Goal: Task Accomplishment & Management: Manage account settings

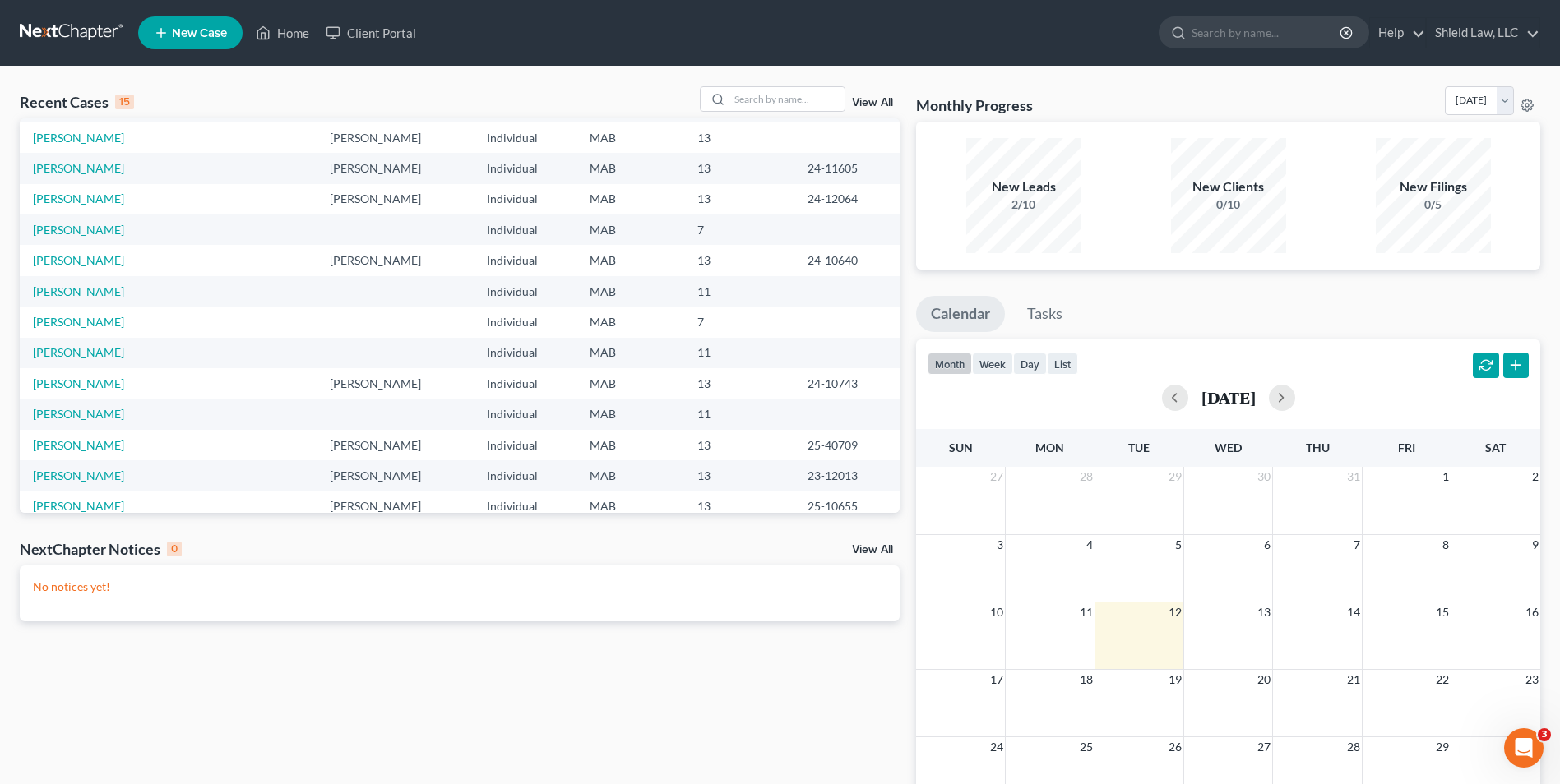
scroll to position [113, 0]
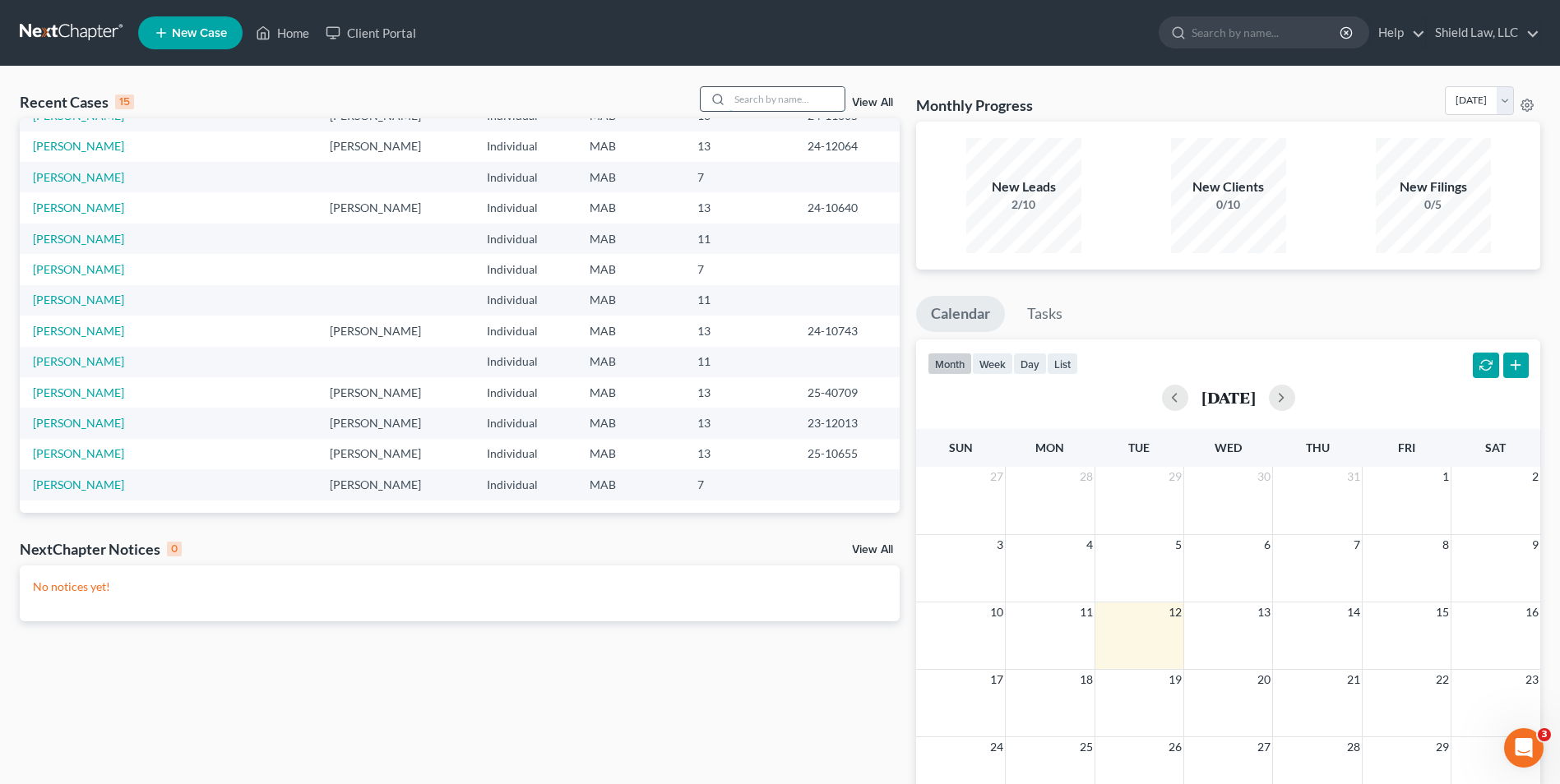
click at [793, 97] on input "search" at bounding box center [787, 99] width 115 height 24
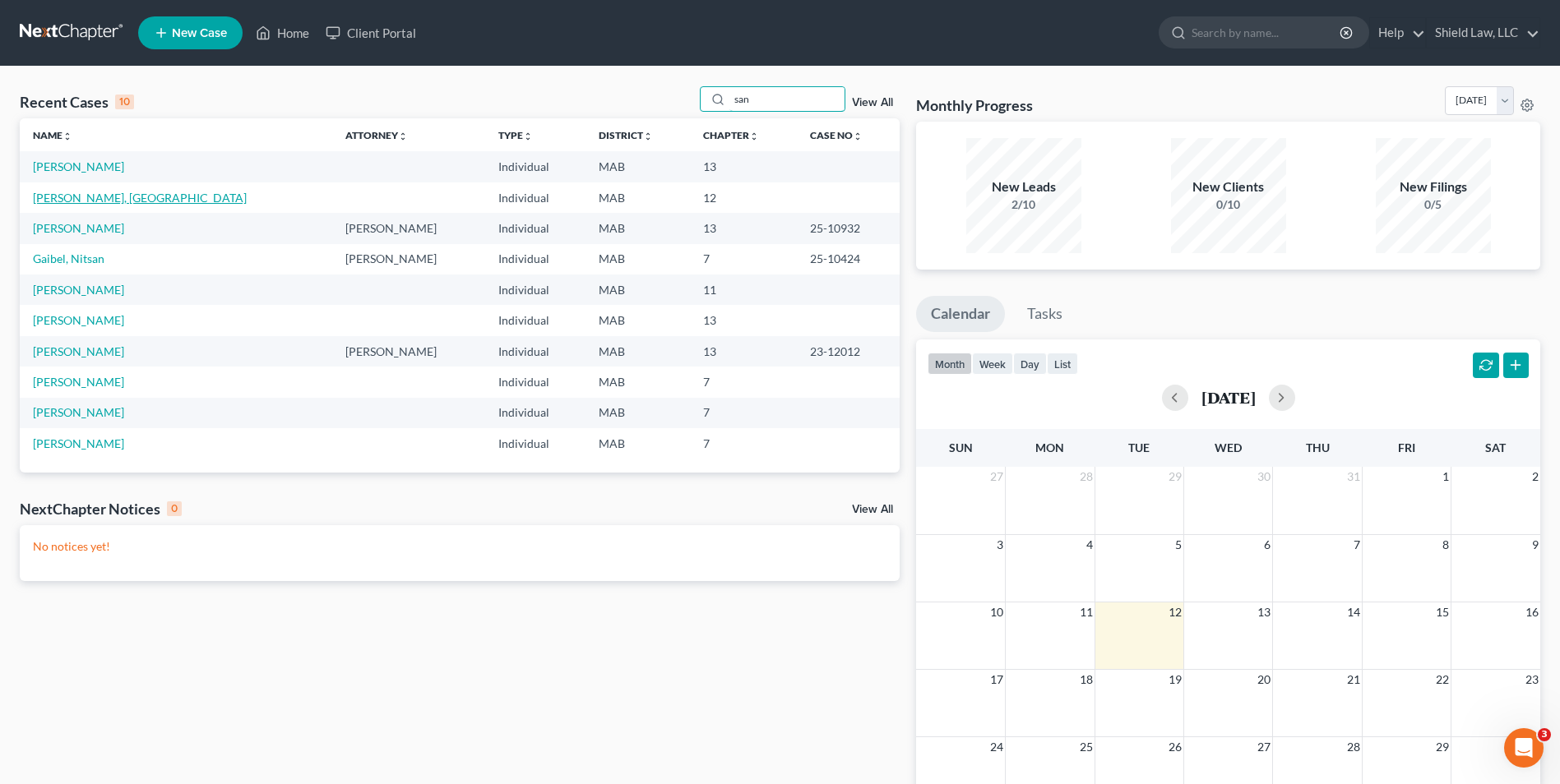
type input "san"
click at [137, 198] on link "[PERSON_NAME], [GEOGRAPHIC_DATA]" at bounding box center [139, 197] width 214 height 14
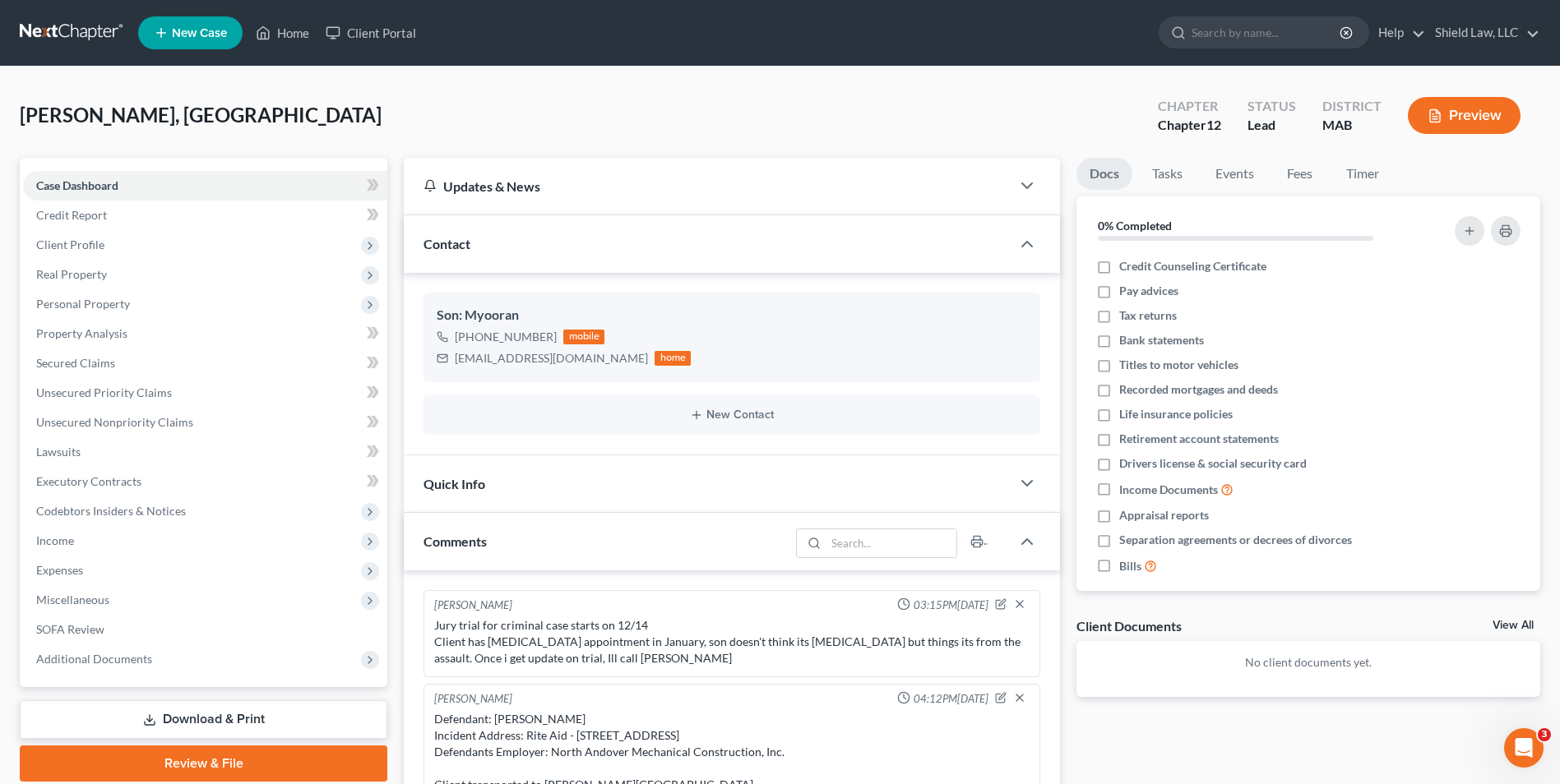
scroll to position [2237, 0]
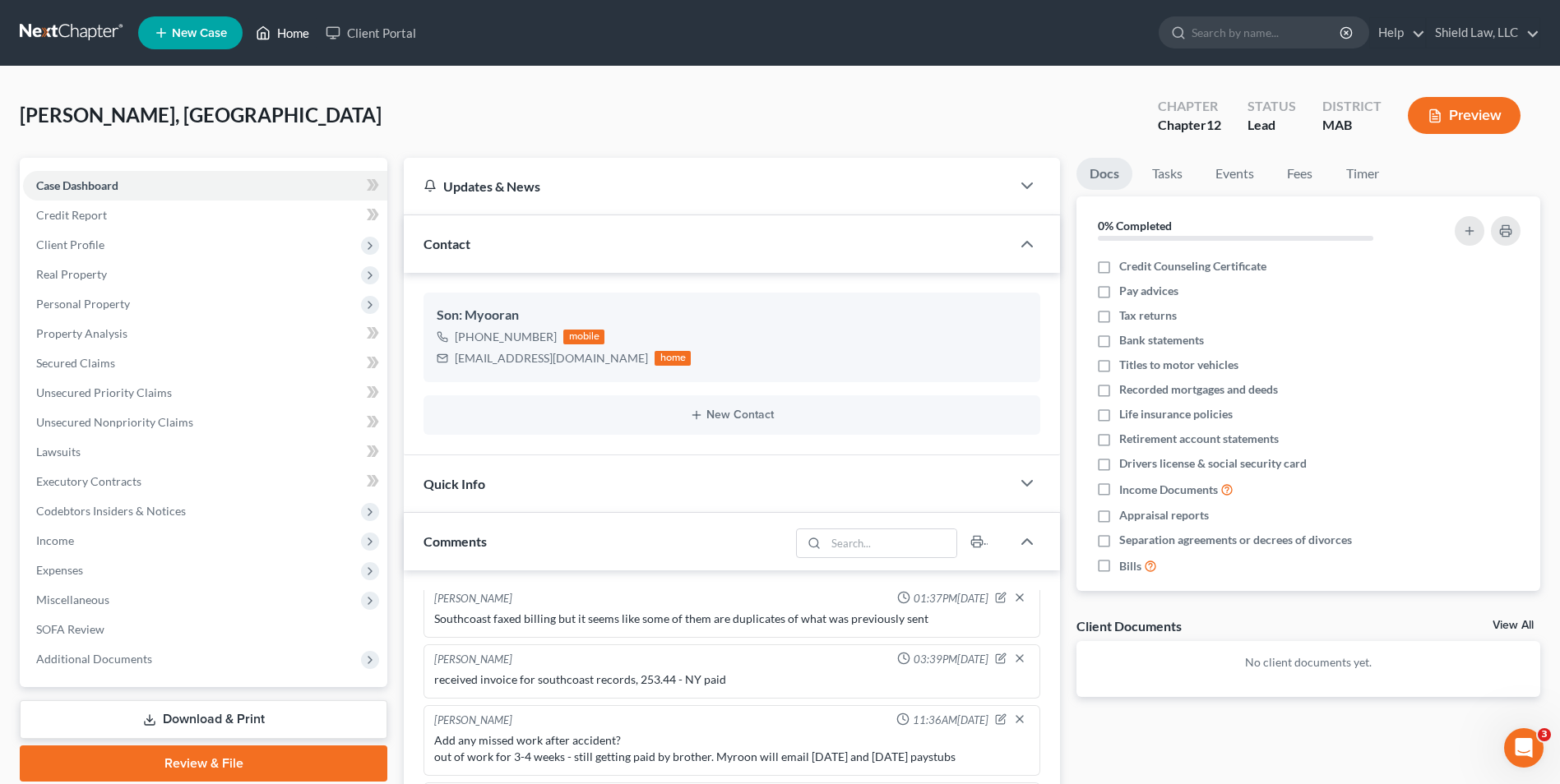
drag, startPoint x: 288, startPoint y: 30, endPoint x: 281, endPoint y: 6, distance: 25.0
click at [288, 30] on link "Home" at bounding box center [282, 33] width 70 height 29
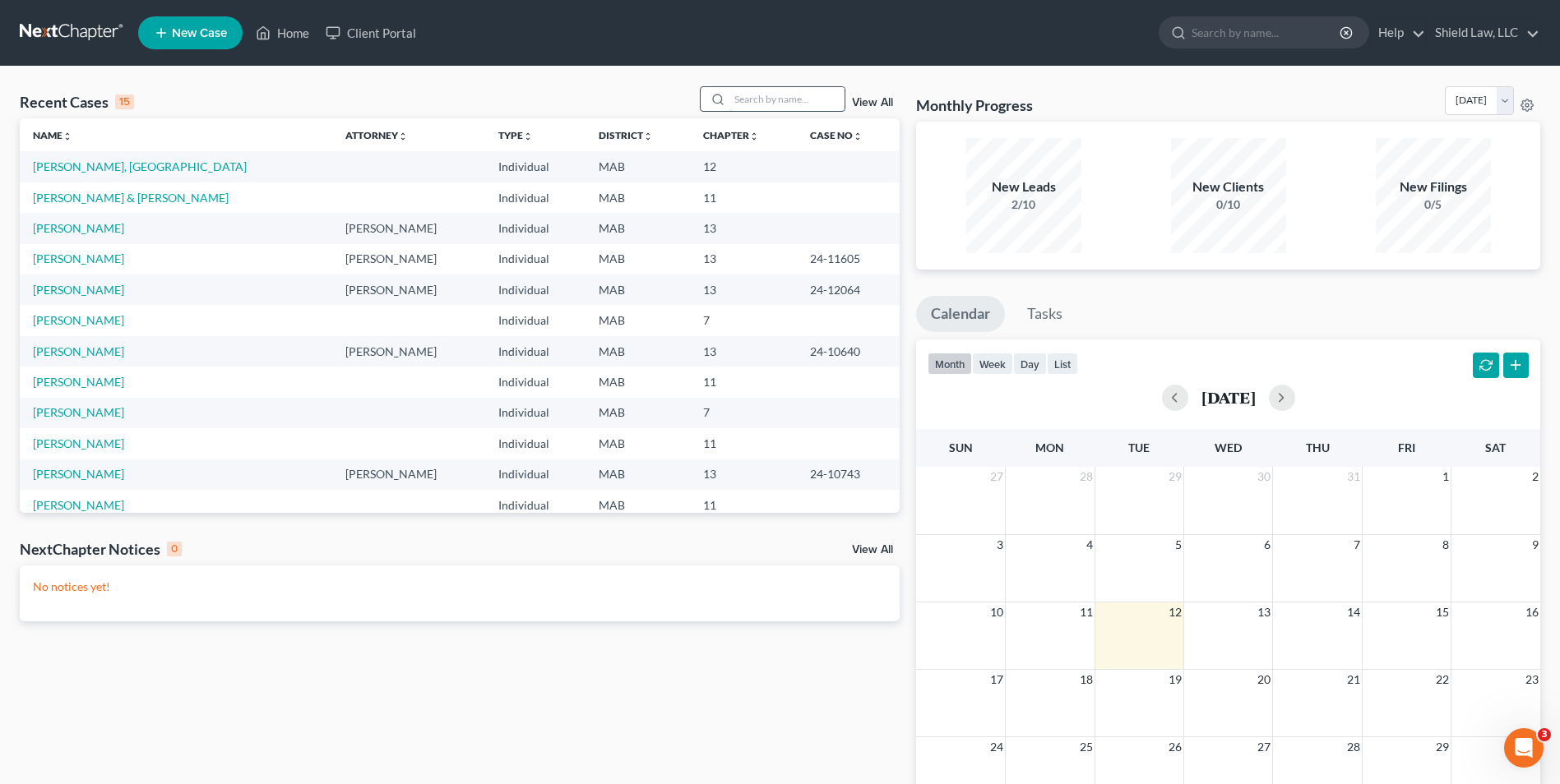
click at [756, 102] on input "search" at bounding box center [787, 99] width 115 height 24
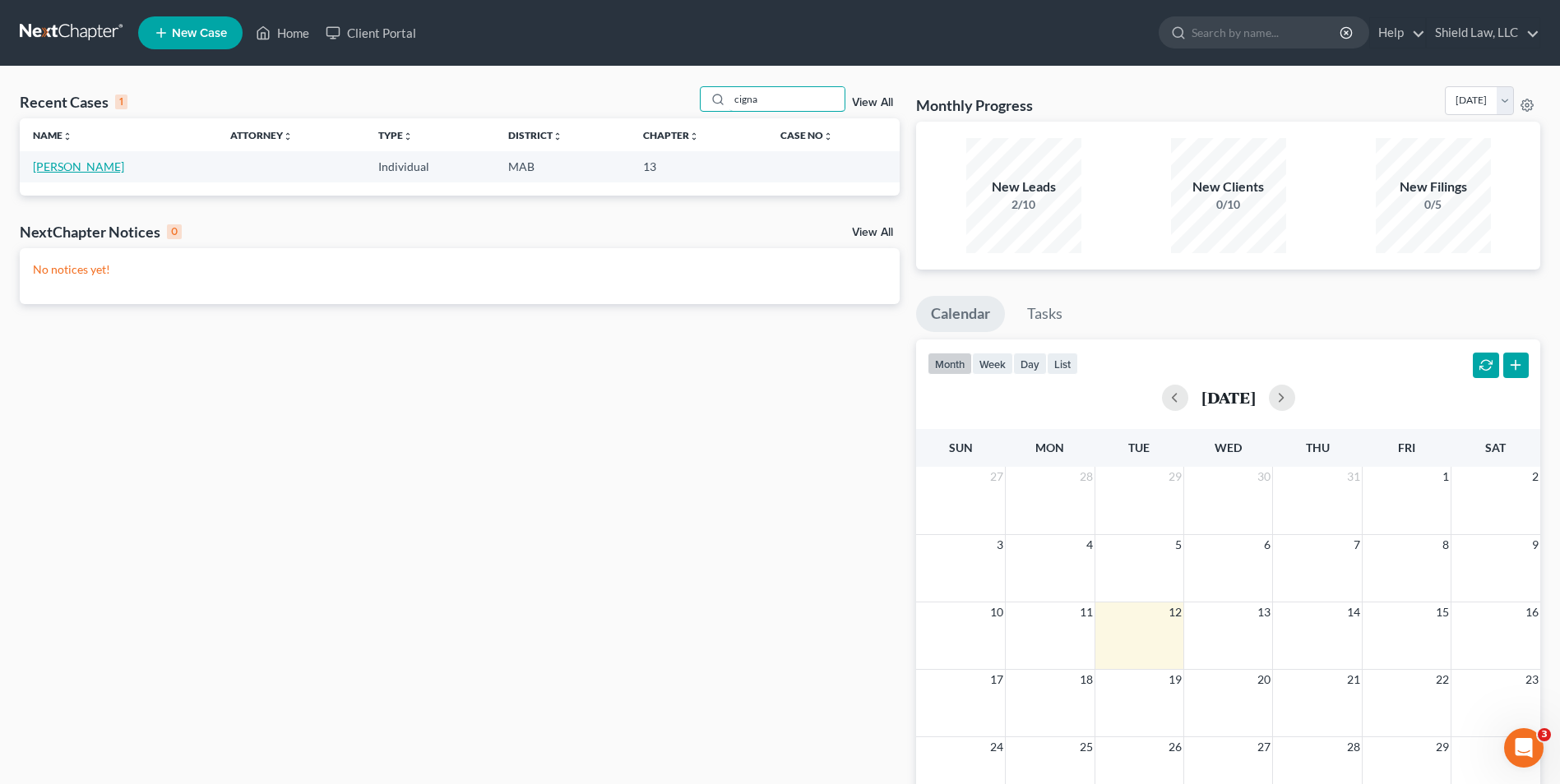
type input "cigna"
click at [101, 163] on link "[PERSON_NAME]" at bounding box center [78, 166] width 91 height 14
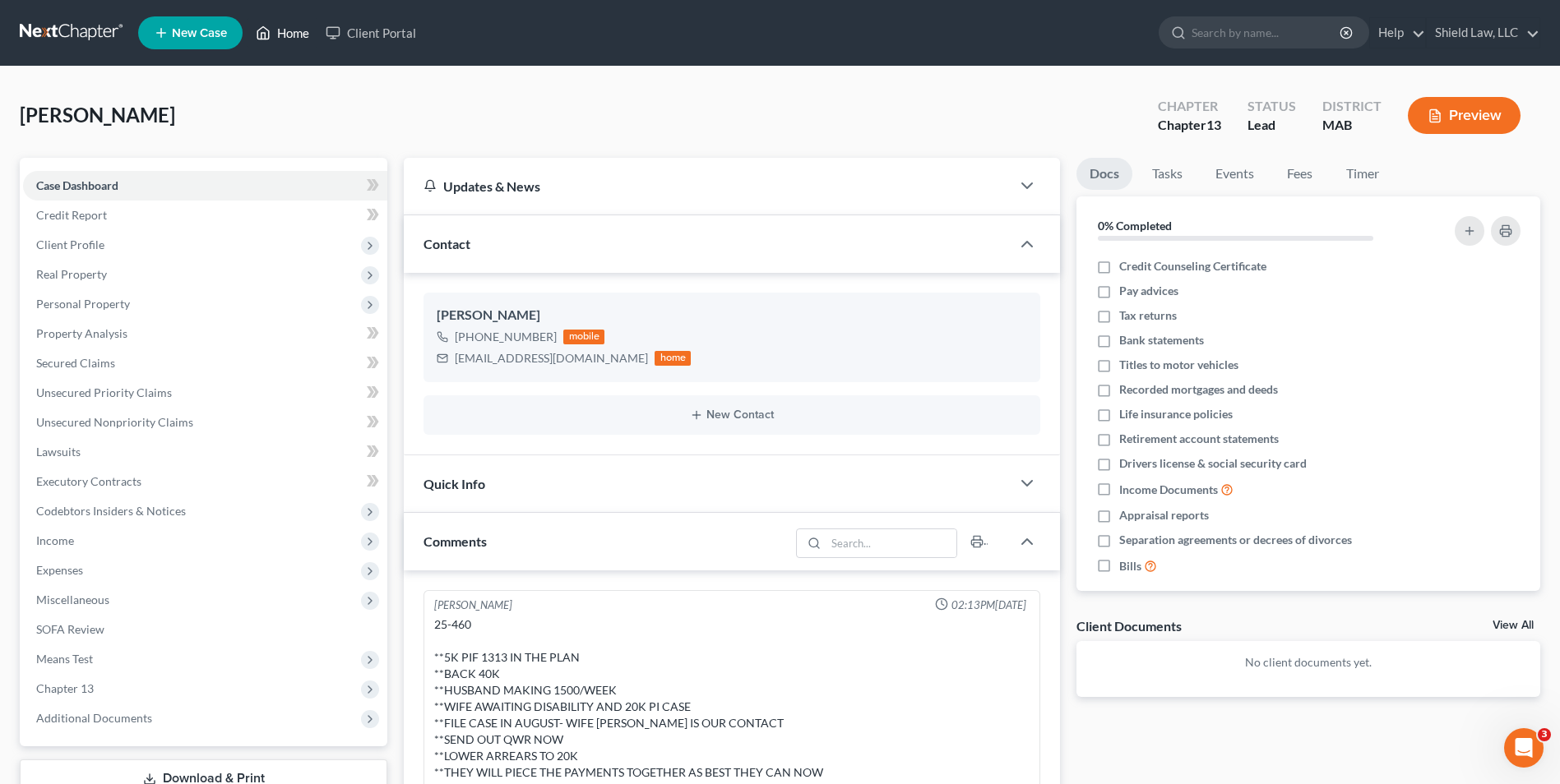
click at [288, 27] on link "Home" at bounding box center [282, 33] width 70 height 29
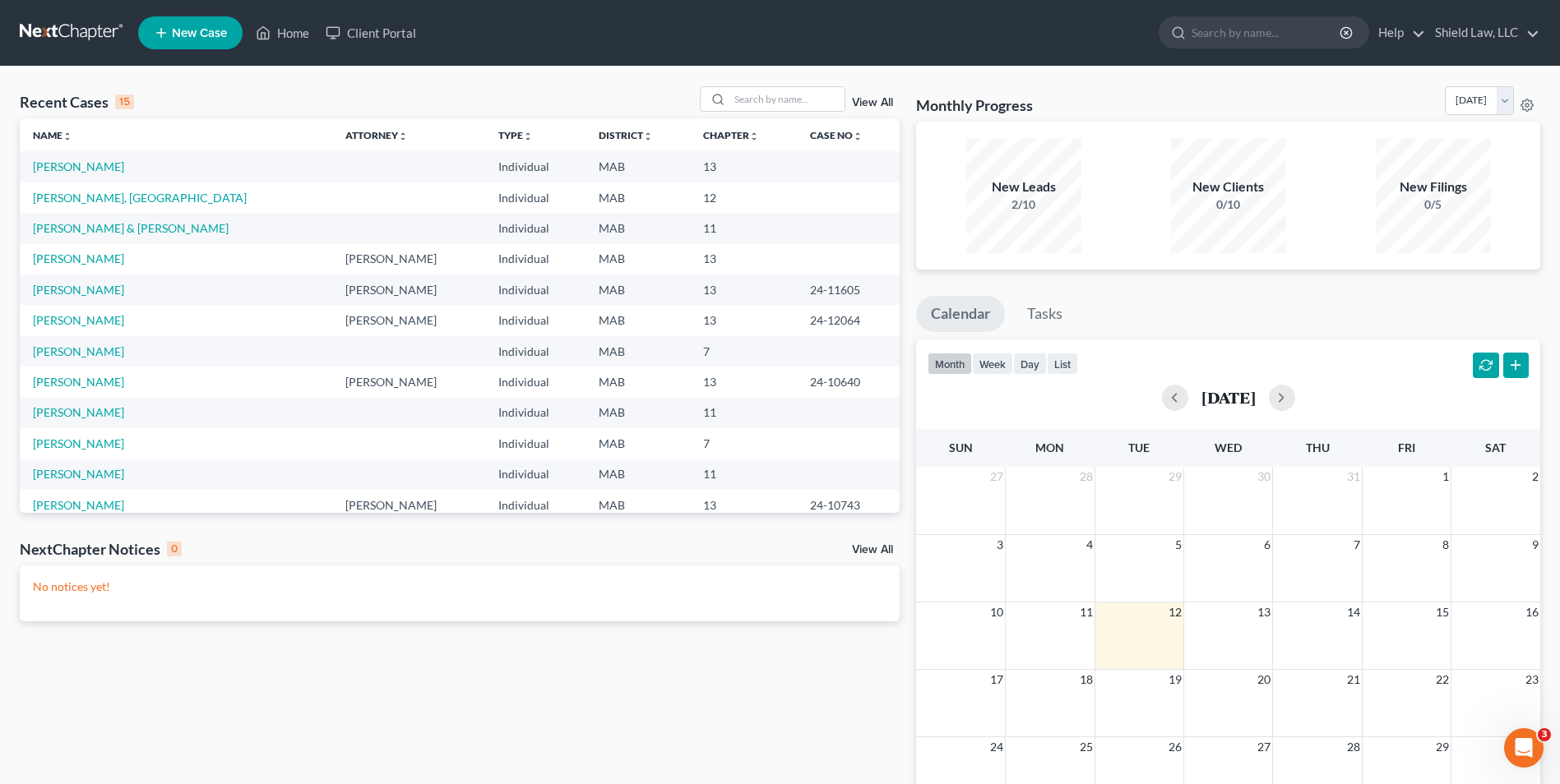
click at [75, 157] on td "[PERSON_NAME]" at bounding box center [176, 166] width 313 height 30
drag, startPoint x: 80, startPoint y: 166, endPoint x: 181, endPoint y: 194, distance: 104.8
click at [80, 166] on link "[PERSON_NAME]" at bounding box center [78, 166] width 91 height 14
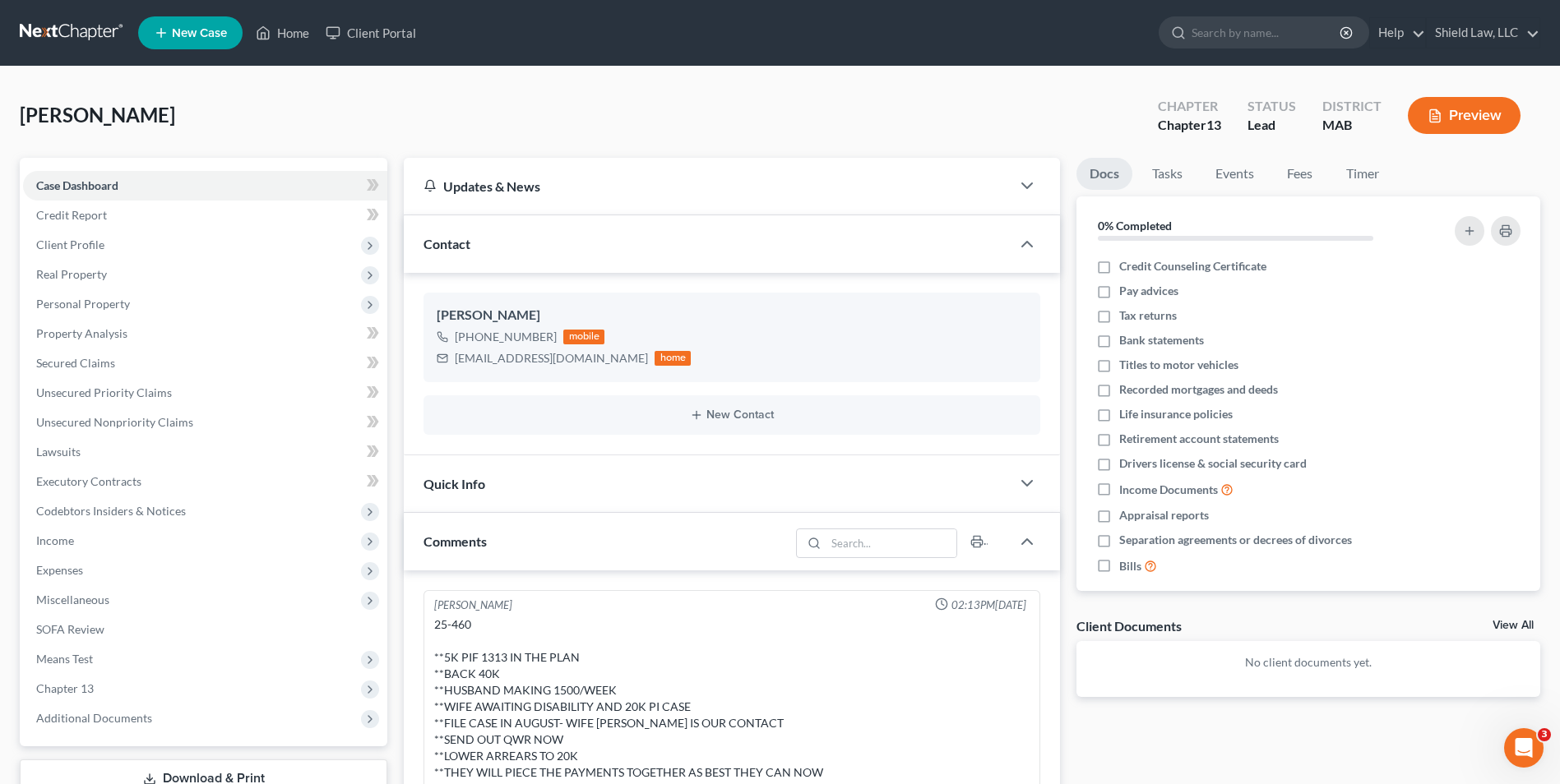
scroll to position [418, 0]
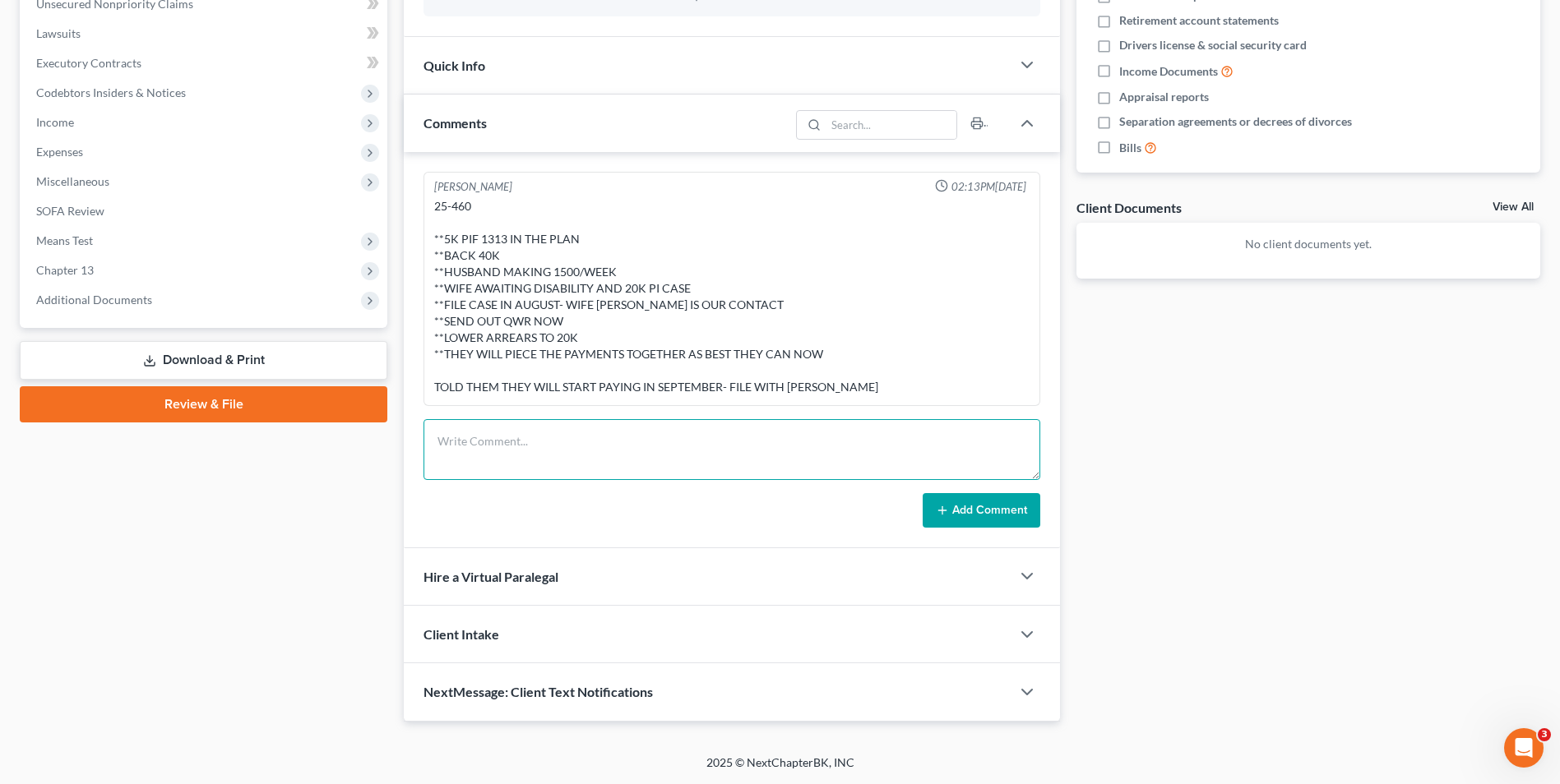
click at [600, 473] on textarea at bounding box center [732, 449] width 616 height 61
type textarea "Left client vm following up on QWR authorization"
click at [993, 508] on button "Add Comment" at bounding box center [981, 511] width 118 height 35
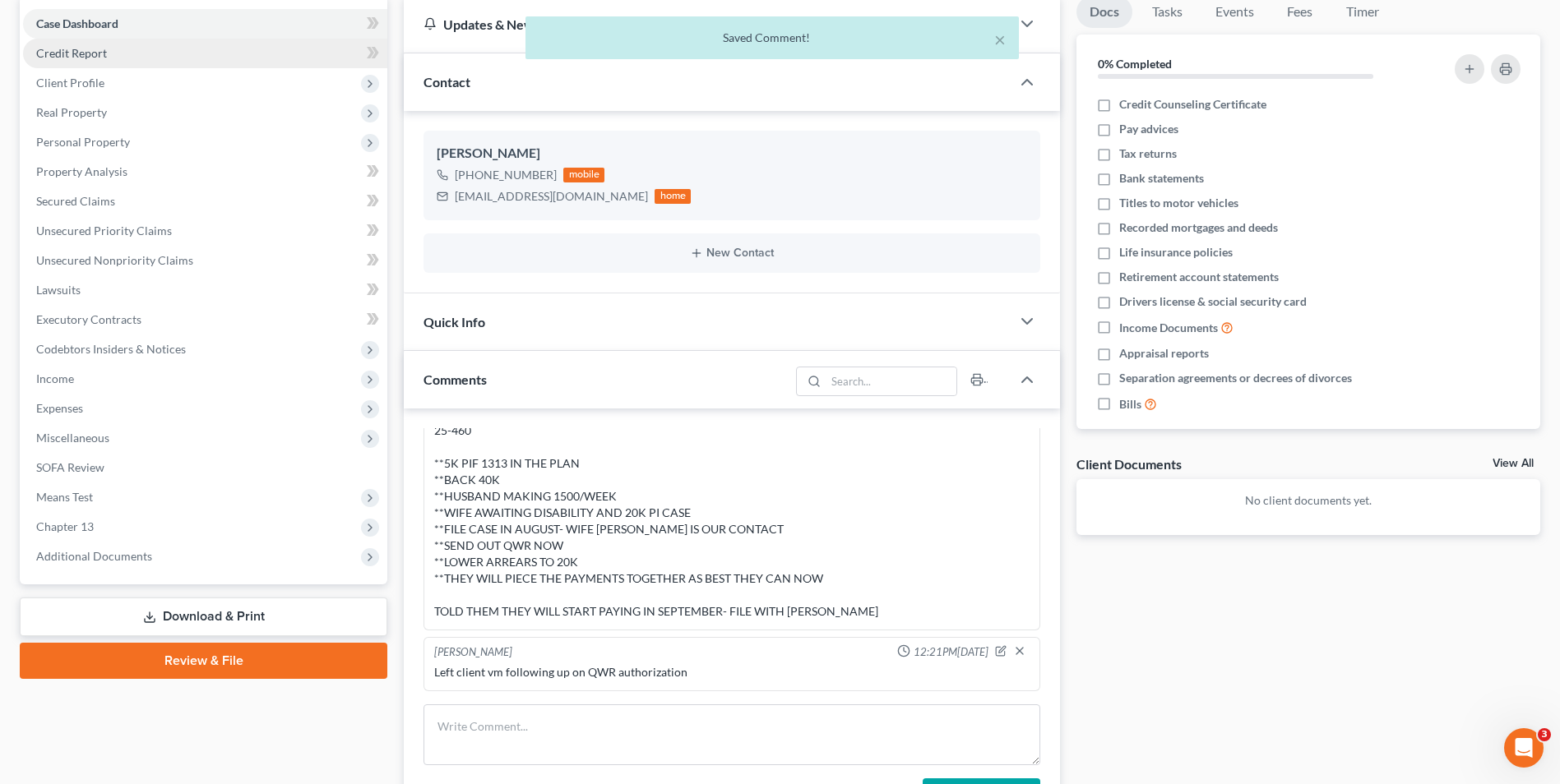
scroll to position [0, 0]
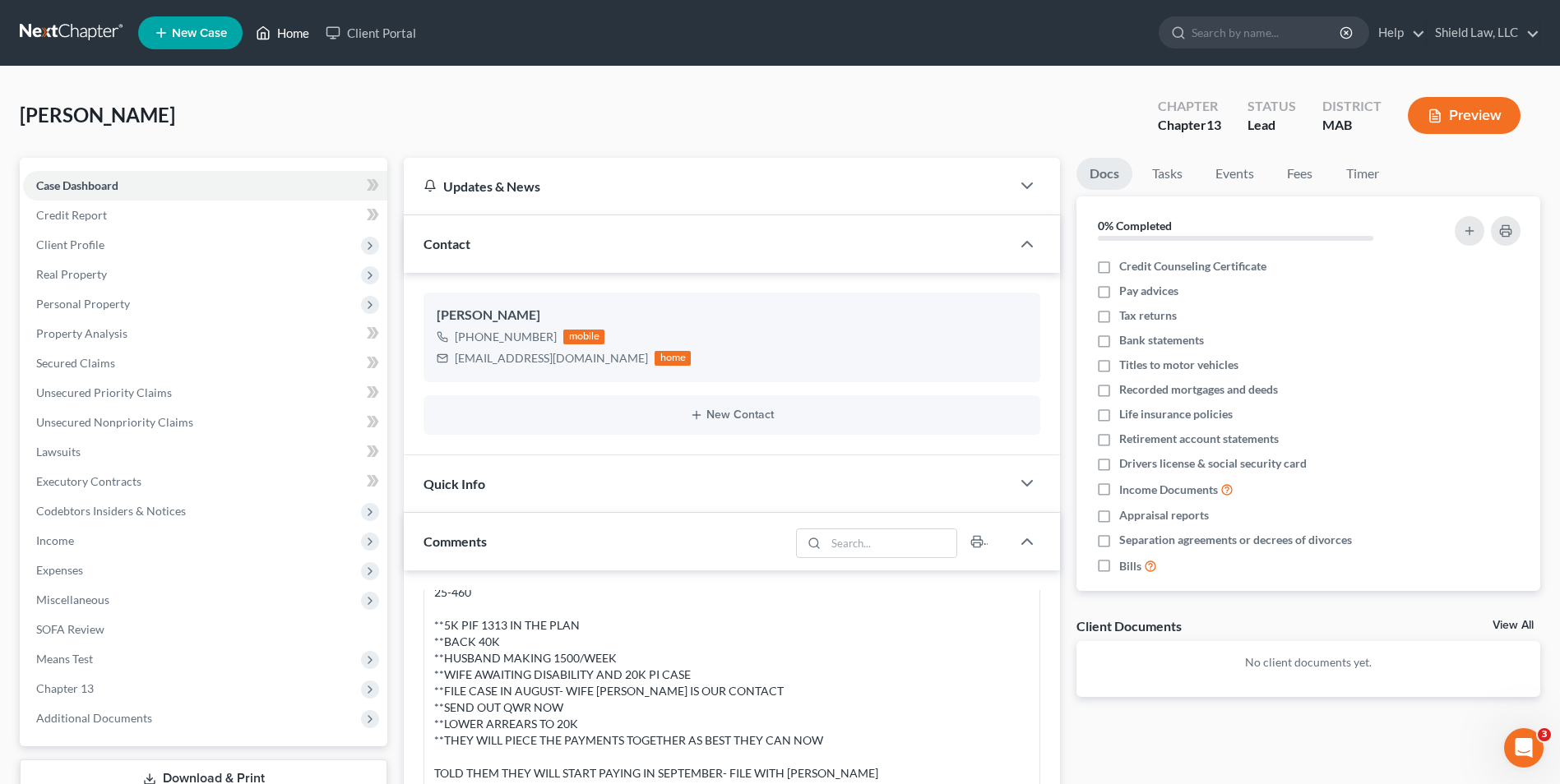
click at [289, 29] on link "Home" at bounding box center [282, 33] width 70 height 29
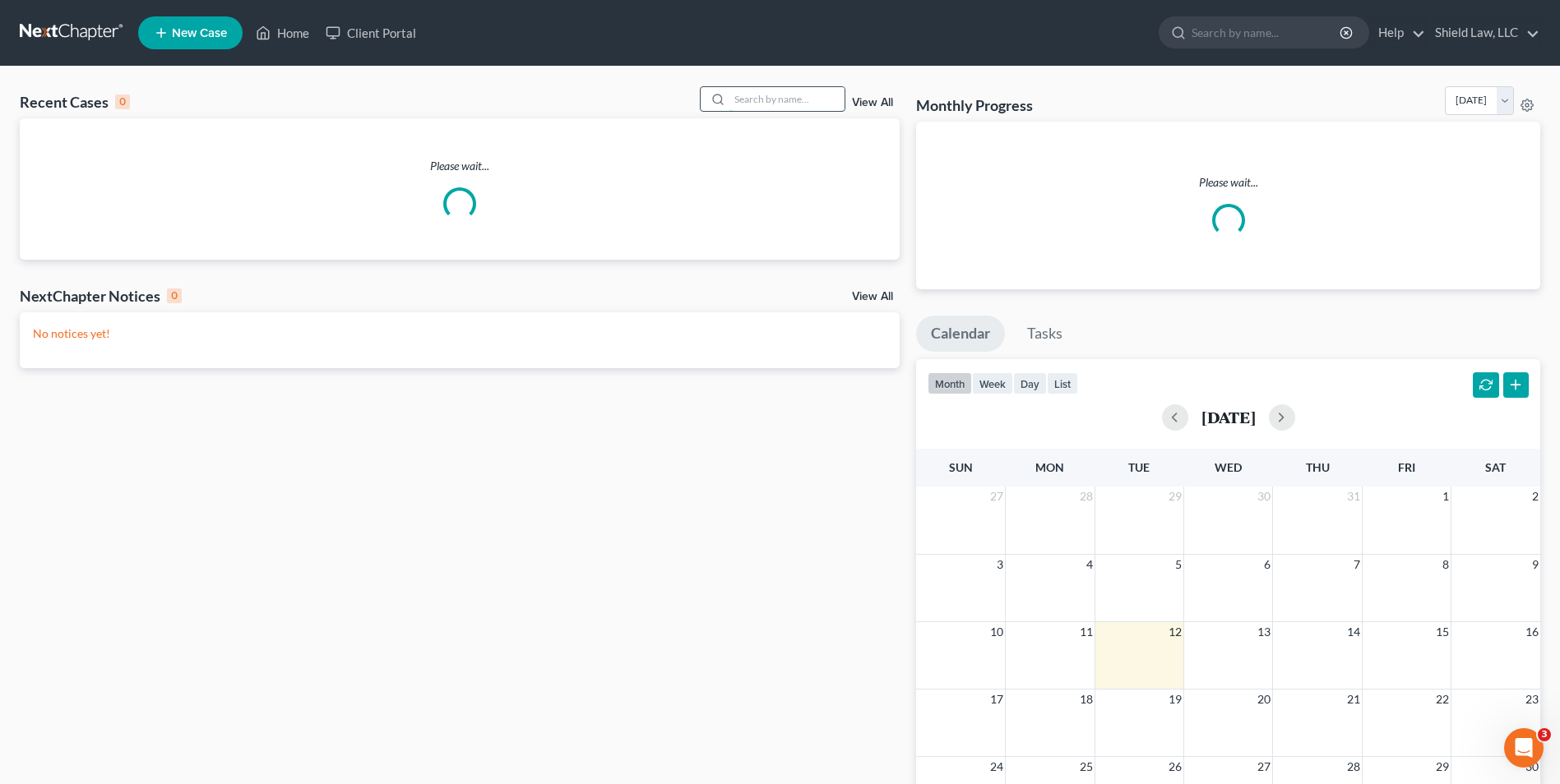
click at [789, 104] on input "search" at bounding box center [787, 99] width 115 height 24
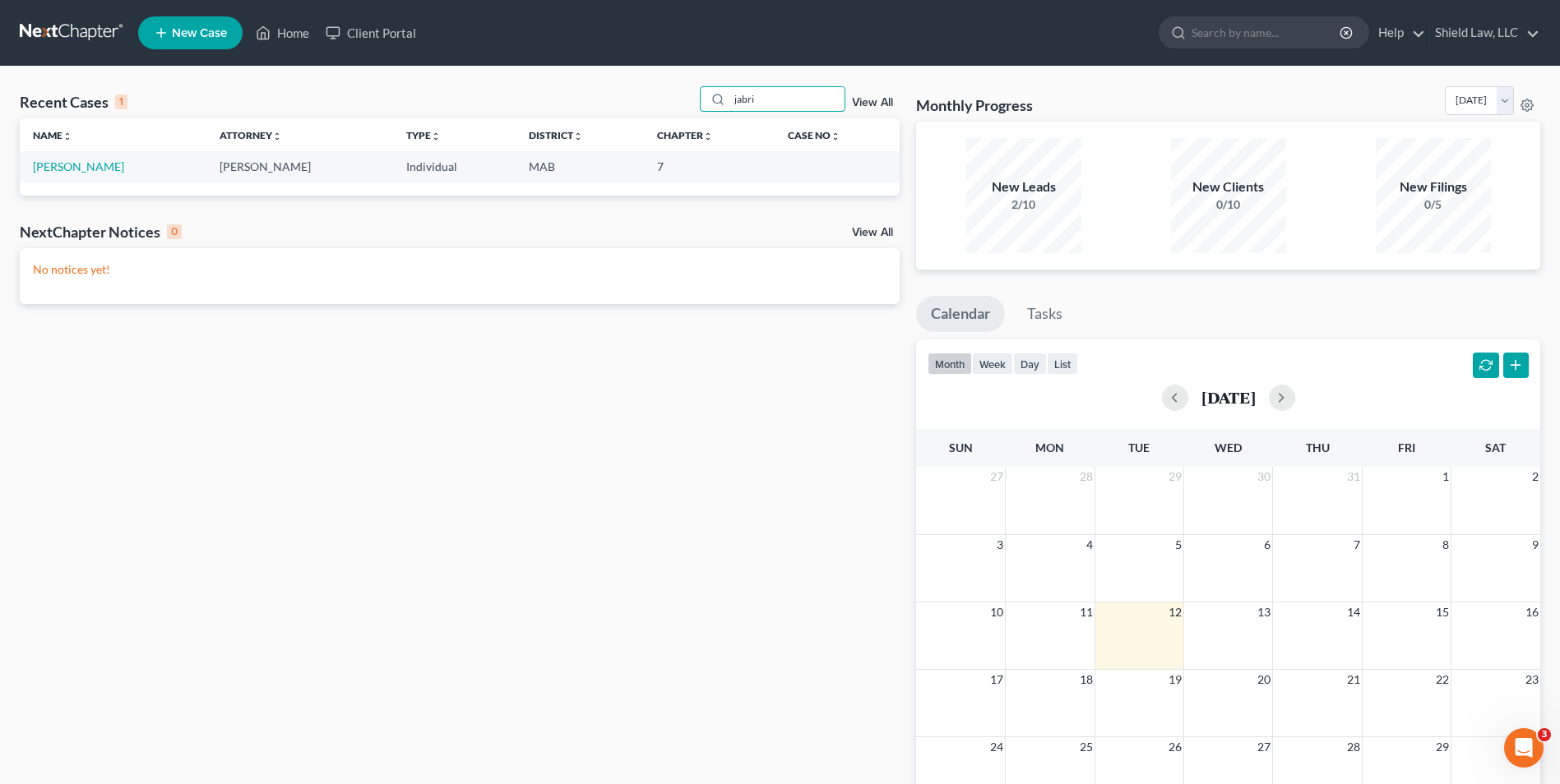
type input "jabri"
click at [78, 163] on link "[PERSON_NAME]" at bounding box center [78, 166] width 91 height 14
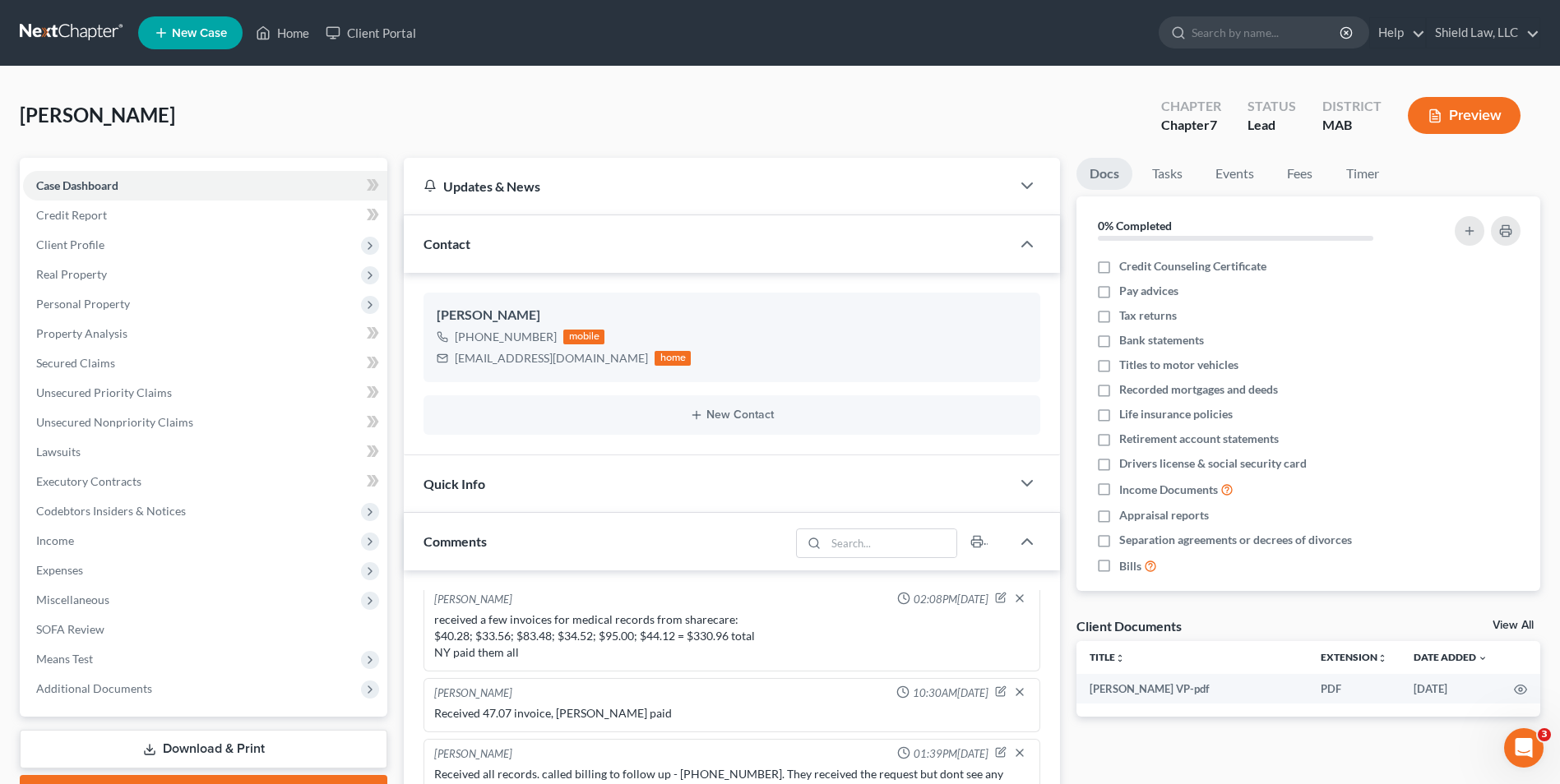
scroll to position [247, 0]
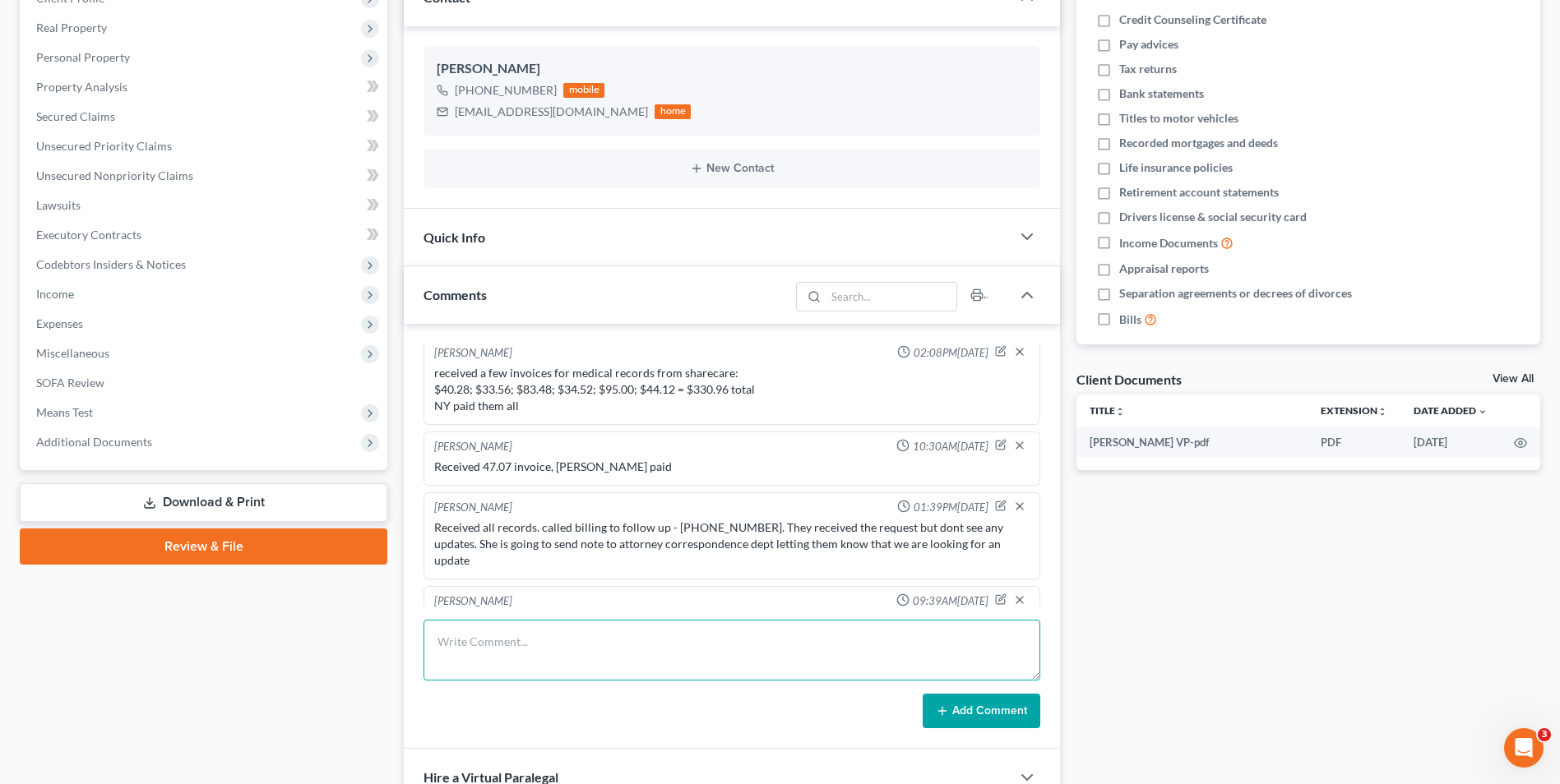
click at [759, 658] on textarea at bounding box center [732, 650] width 616 height 61
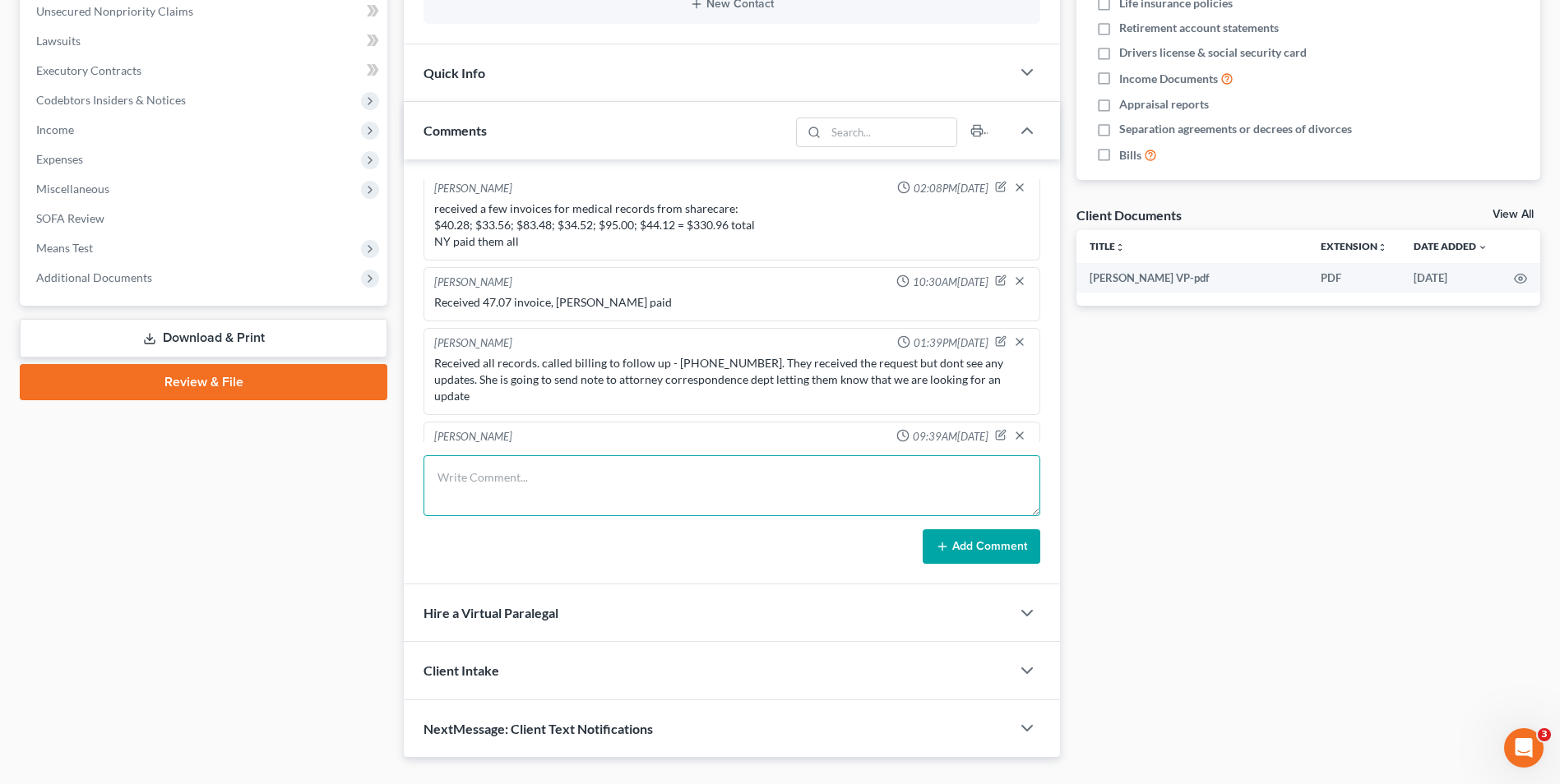
scroll to position [448, 0]
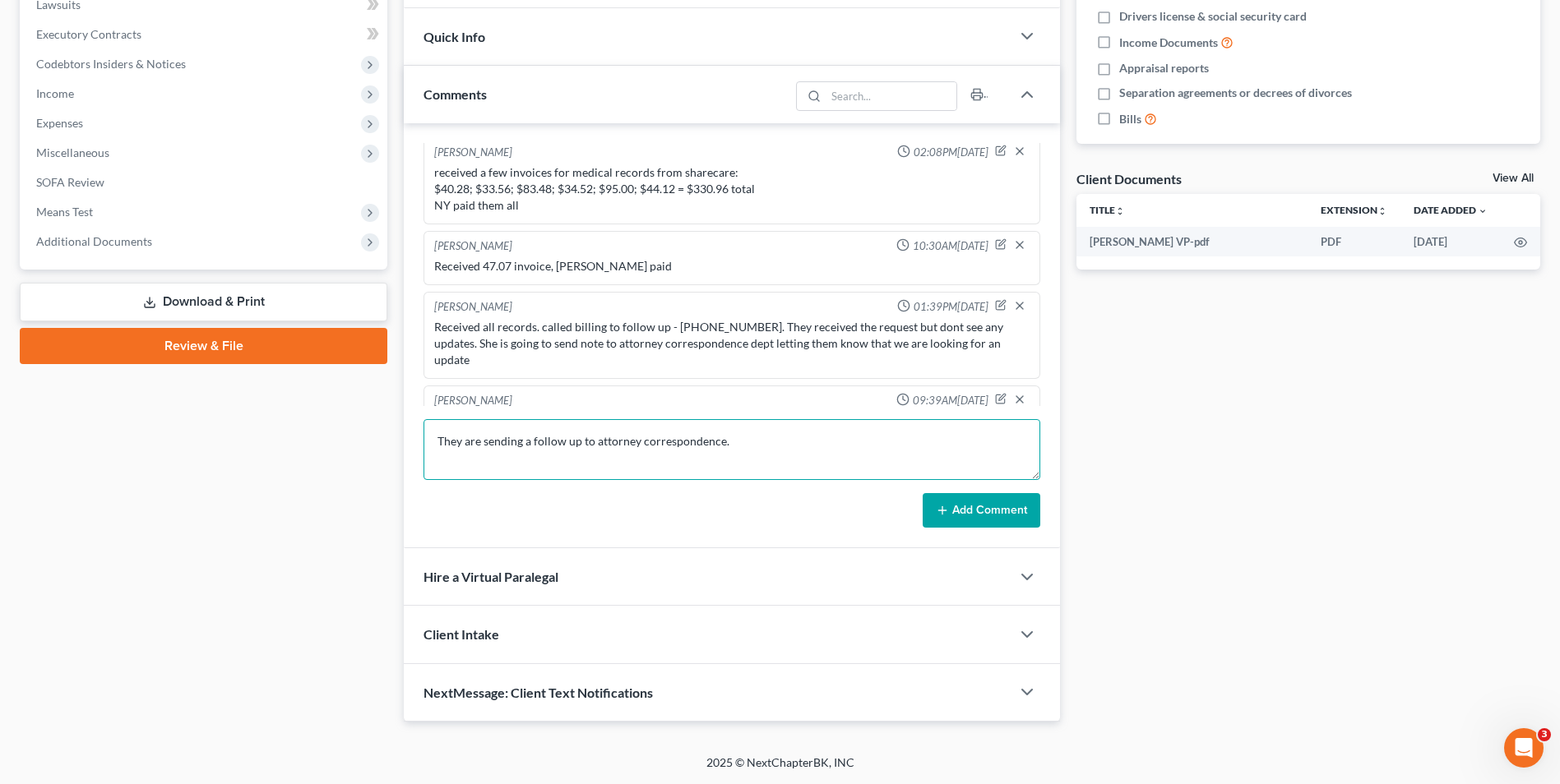
click at [431, 437] on textarea "They are sending a follow up to attorney correspondence." at bounding box center [732, 449] width 616 height 61
click at [431, 437] on textarea "MGH Billing They are sending a follow up to attorney correspondence." at bounding box center [732, 449] width 616 height 61
click at [538, 435] on textarea "Called MGH Billing They are sending a follow up to attorney correspondence." at bounding box center [732, 449] width 616 height 61
click at [842, 436] on textarea "Called MGH Billing - They are sending a follow up to attorney correspondence." at bounding box center [732, 449] width 616 height 61
click at [634, 443] on textarea "Called MGH Billing - They are sending a follow up to attorney correspondence." at bounding box center [732, 449] width 616 height 61
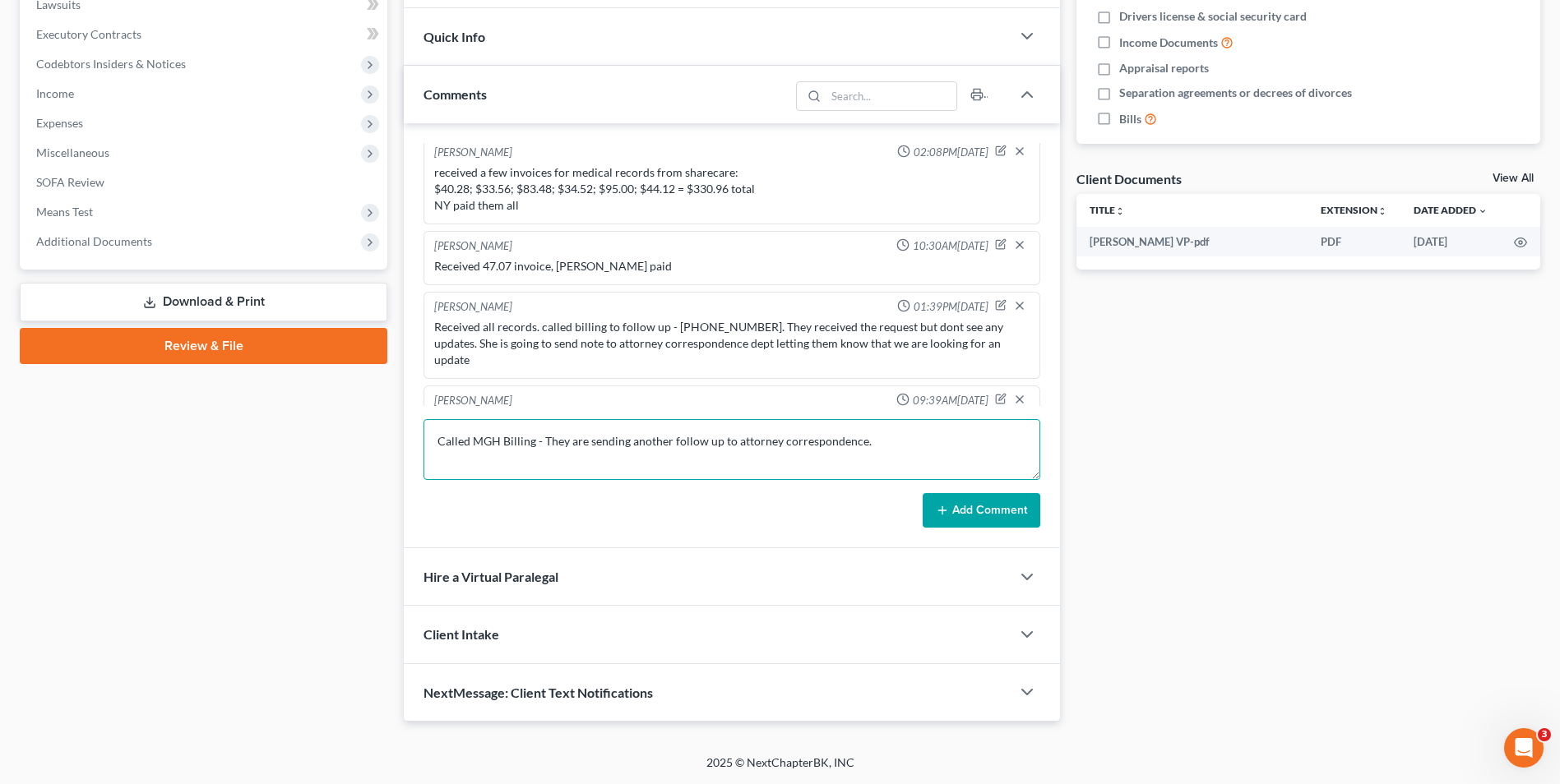
type textarea "Called MGH Billing - They are sending another follow up to attorney corresponde…"
click at [977, 508] on button "Add Comment" at bounding box center [981, 511] width 118 height 35
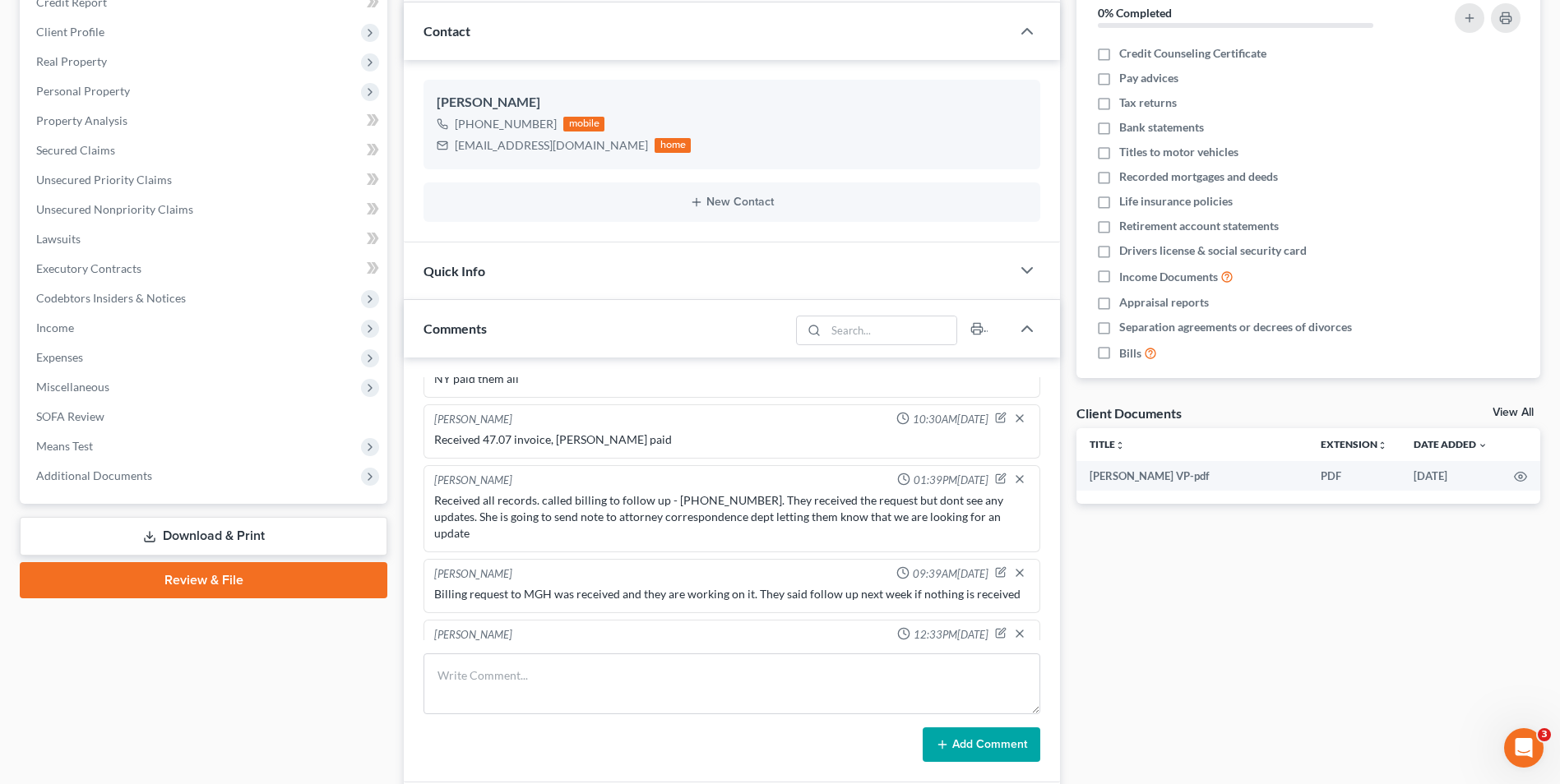
scroll to position [0, 0]
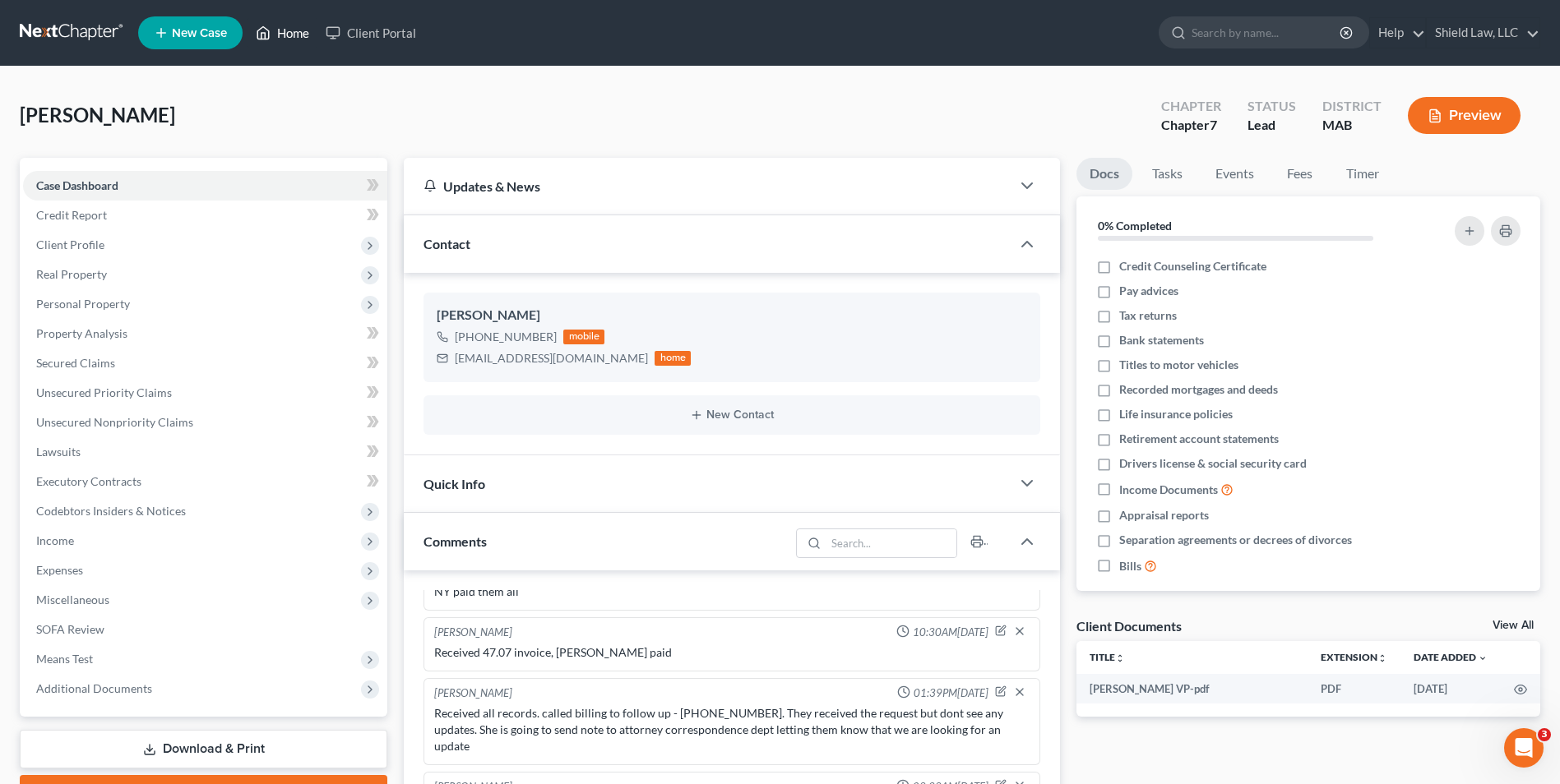
click at [281, 34] on link "Home" at bounding box center [282, 33] width 70 height 29
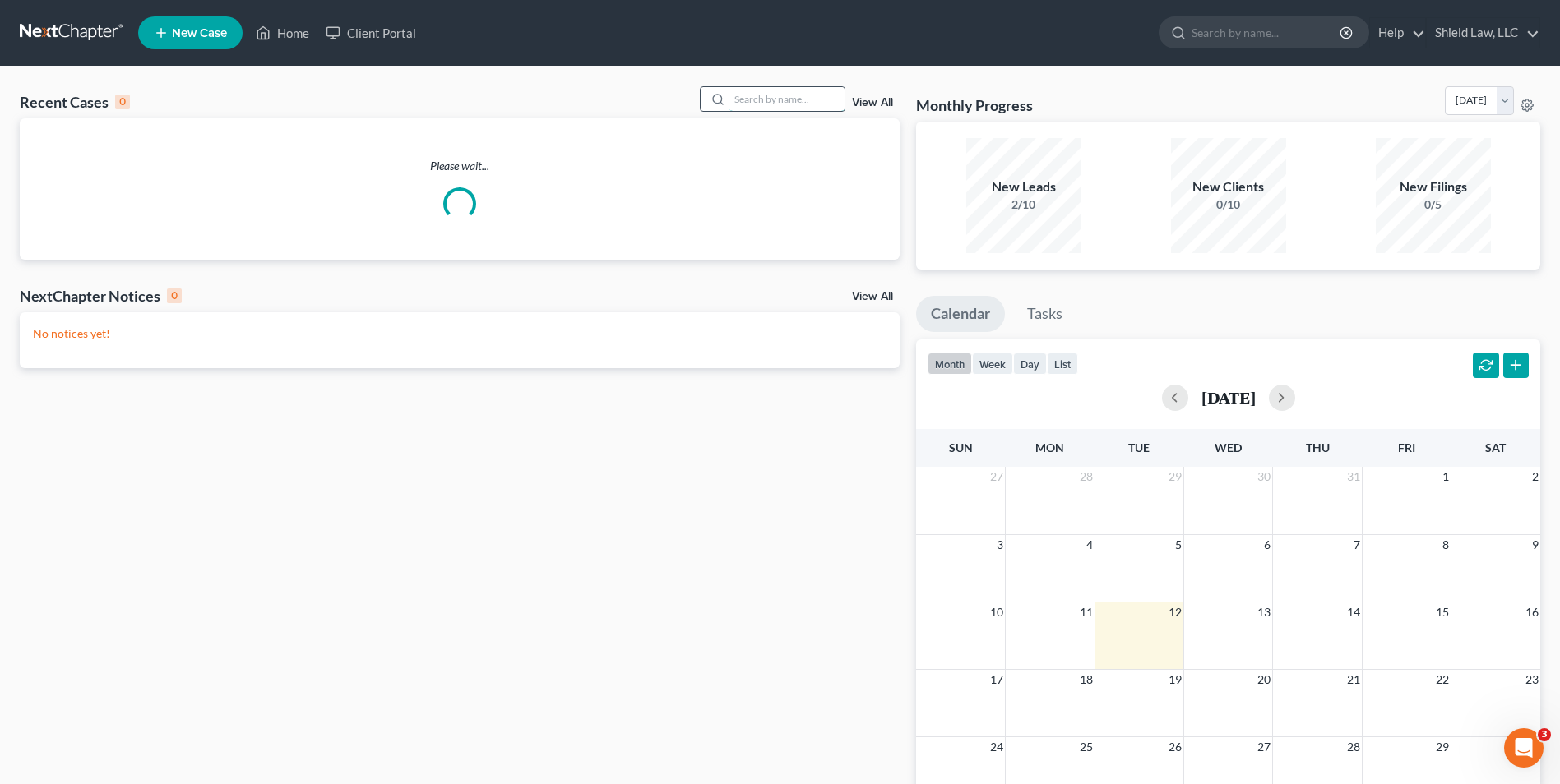
click at [805, 105] on input "search" at bounding box center [787, 99] width 115 height 24
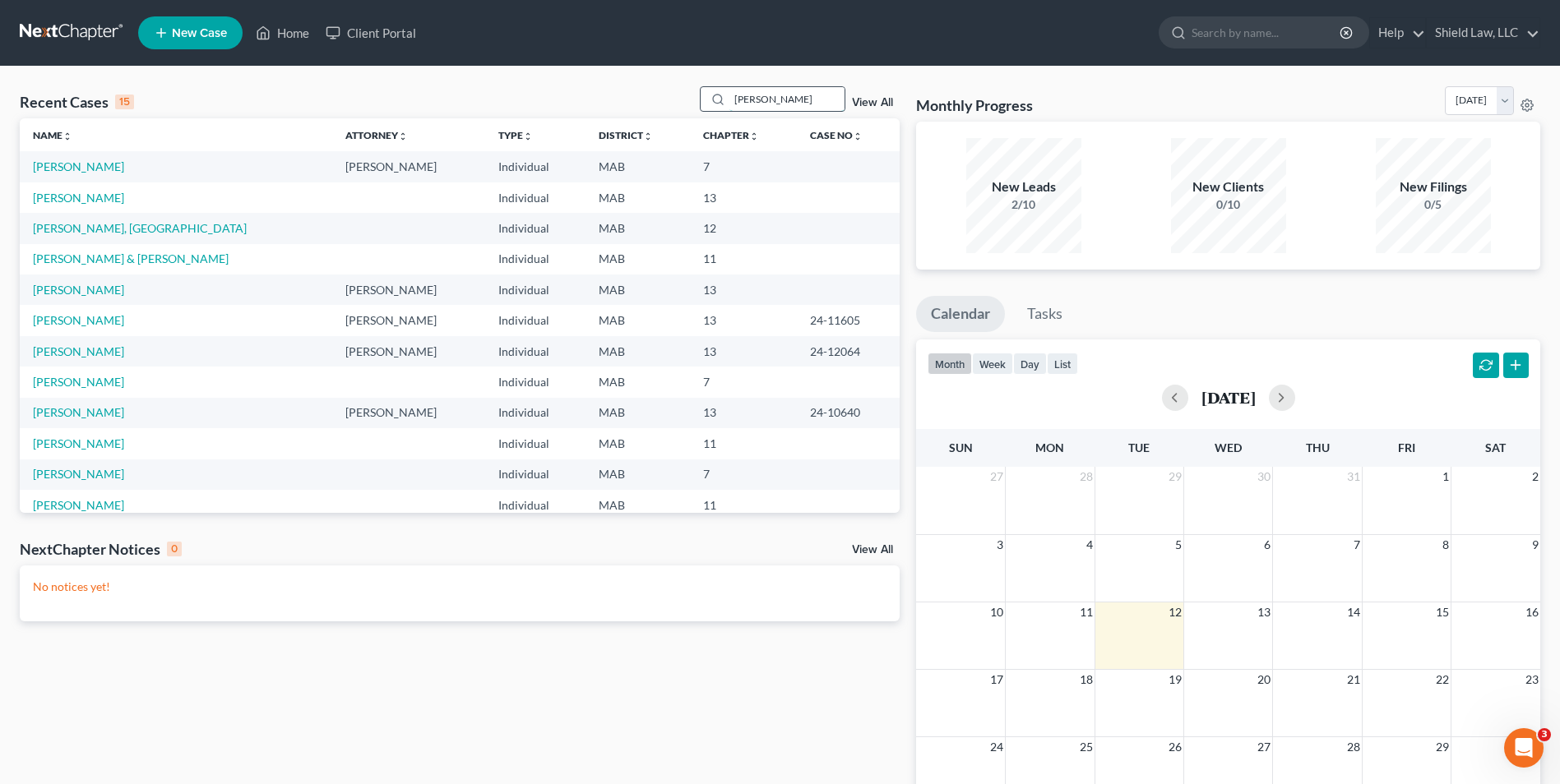
type input "[PERSON_NAME]"
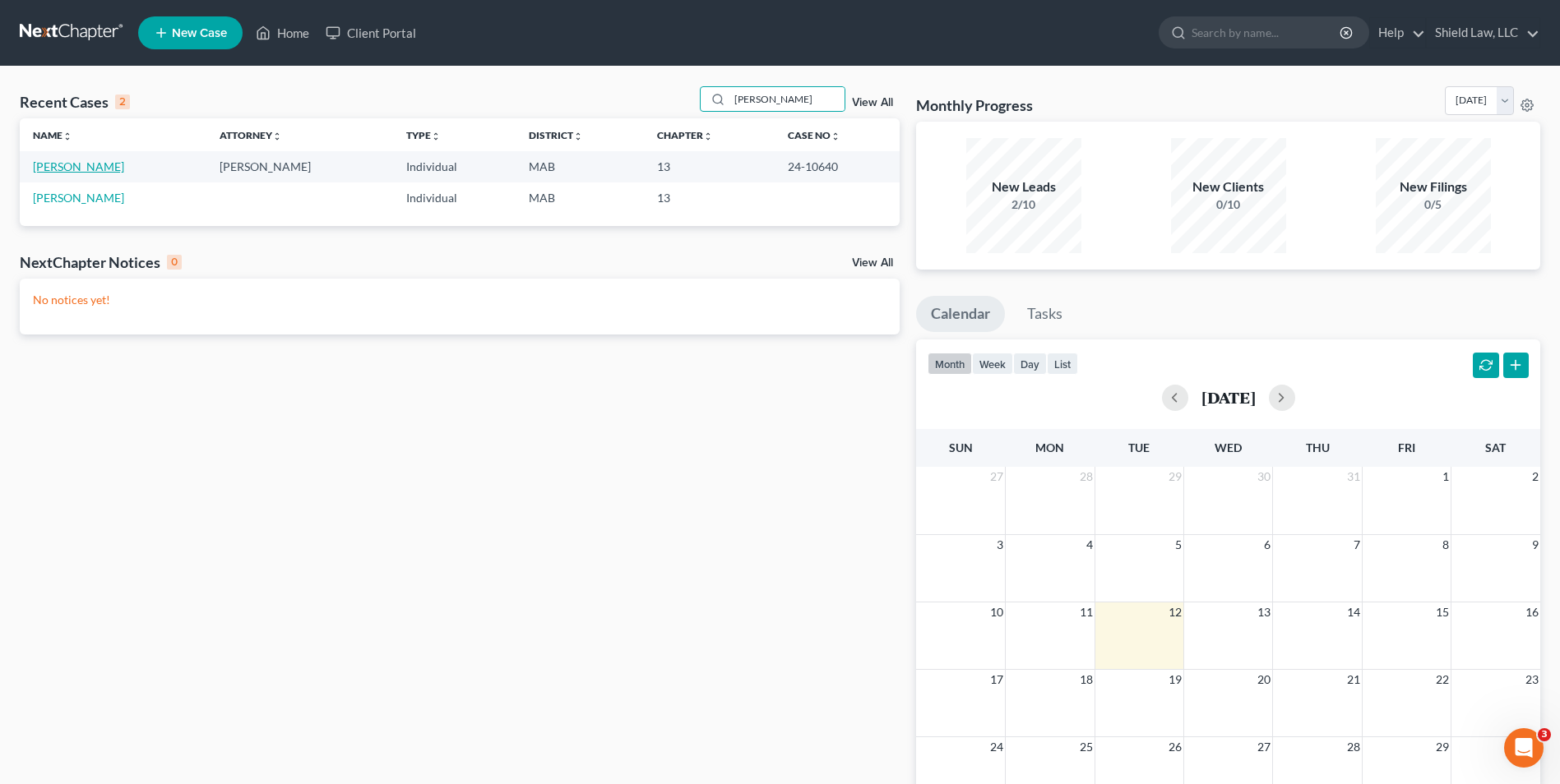
click at [46, 161] on link "[PERSON_NAME]" at bounding box center [78, 166] width 91 height 14
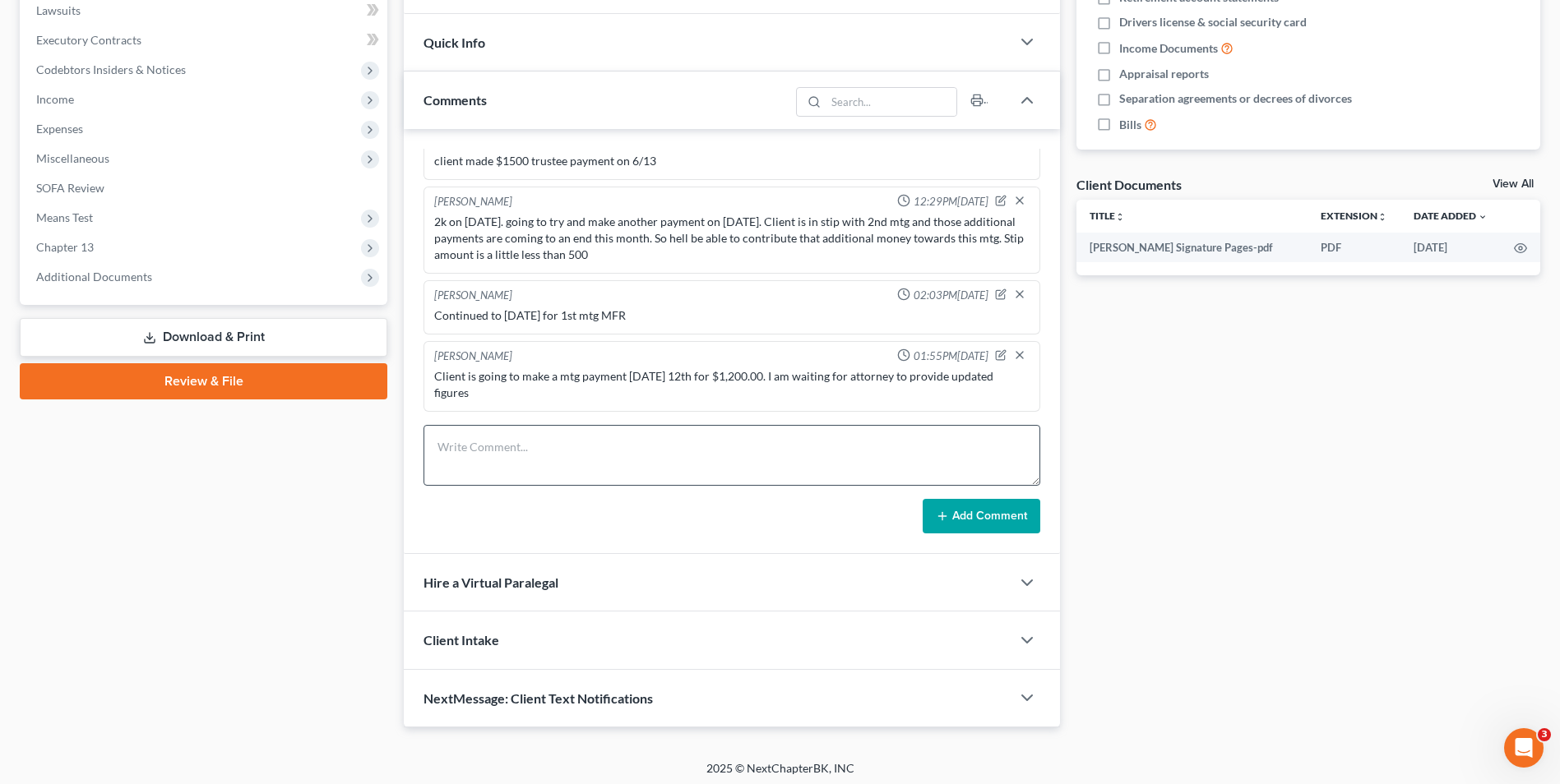
scroll to position [448, 0]
